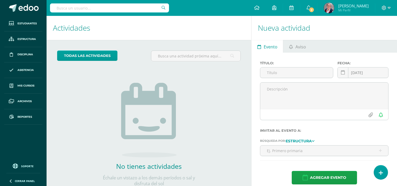
click at [122, 7] on input "text" at bounding box center [109, 7] width 119 height 9
type input "[PERSON_NAME]"
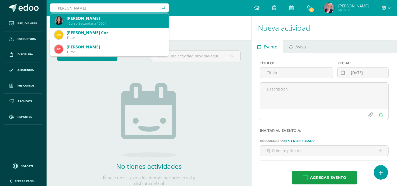
click at [118, 20] on div "[PERSON_NAME]" at bounding box center [116, 19] width 98 height 6
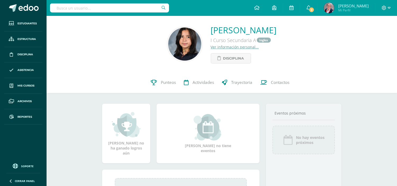
click at [146, 6] on input "text" at bounding box center [109, 7] width 119 height 9
type input "gianluca"
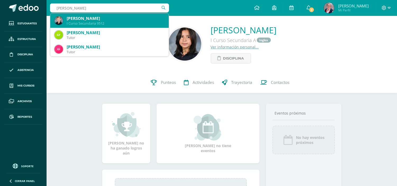
click at [136, 21] on div "I Curso Secundaria 9512" at bounding box center [116, 23] width 98 height 4
